Goal: Find specific page/section: Find specific page/section

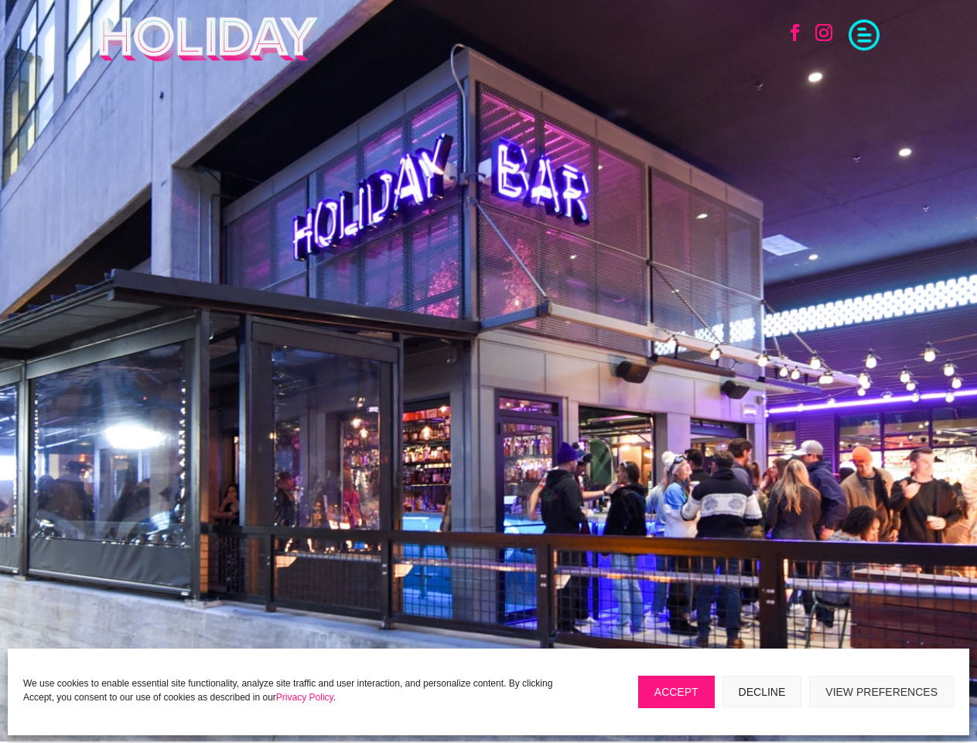
click at [488, 371] on div ";" at bounding box center [488, 369] width 977 height 743
click at [864, 32] on span at bounding box center [864, 33] width 31 height 31
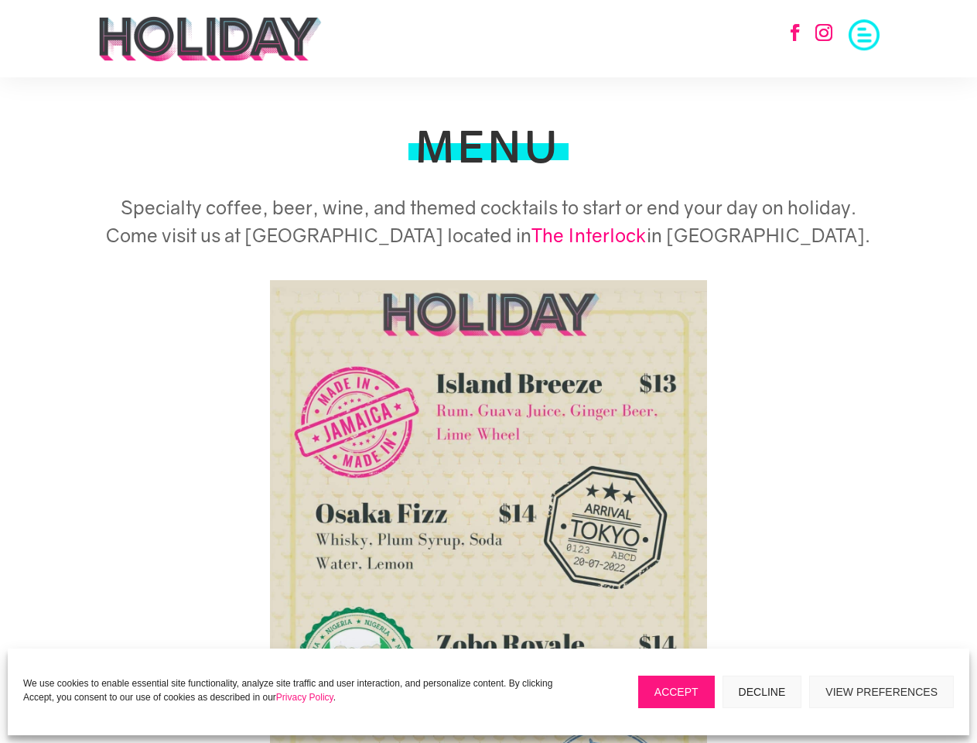
click at [488, 371] on img at bounding box center [489, 586] width 438 height 613
click at [864, 32] on span at bounding box center [864, 33] width 31 height 31
